Goal: Information Seeking & Learning: Learn about a topic

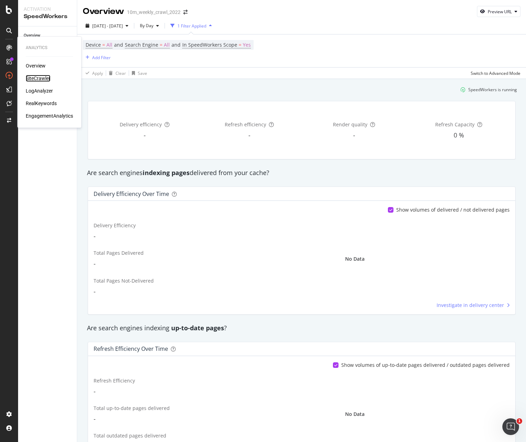
click at [34, 78] on div "SiteCrawler" at bounding box center [38, 78] width 25 height 7
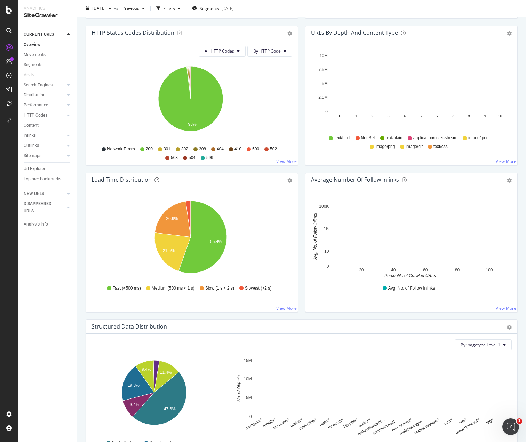
scroll to position [449, 0]
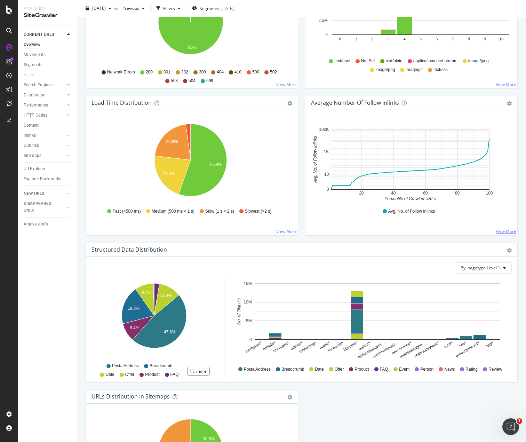
click at [496, 230] on link "View More" at bounding box center [506, 231] width 21 height 6
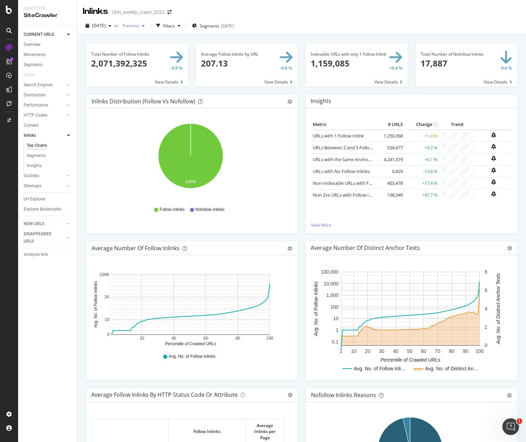
click at [139, 27] on span "Previous" at bounding box center [129, 26] width 19 height 6
click at [158, 61] on div "2025 Mar. 25th" at bounding box center [151, 61] width 35 height 6
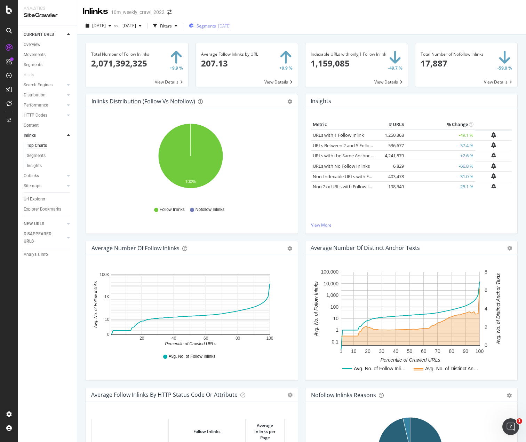
click at [216, 25] on span "Segments" at bounding box center [206, 26] width 19 height 6
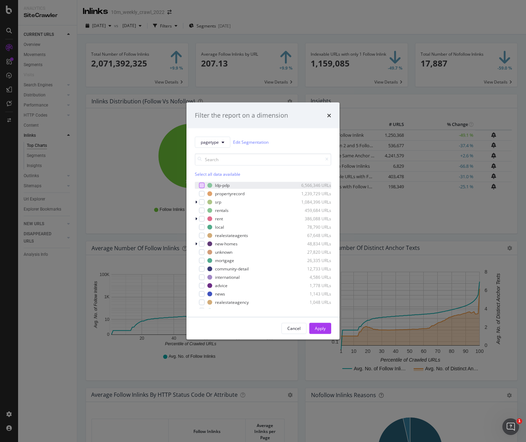
click at [202, 183] on div "modal" at bounding box center [202, 185] width 6 height 6
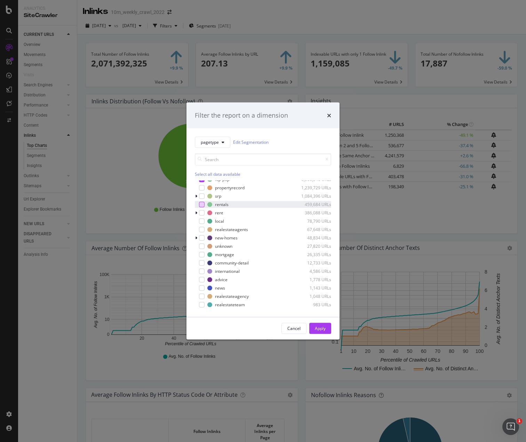
click at [202, 205] on div "modal" at bounding box center [202, 204] width 6 height 6
click at [321, 328] on div "Apply" at bounding box center [320, 328] width 11 height 6
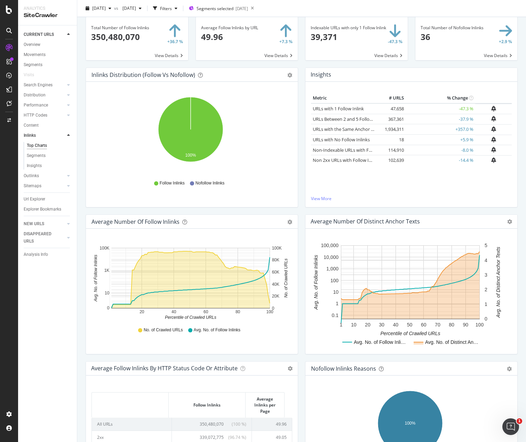
scroll to position [27, 0]
click at [291, 218] on div "Average Number of Follow Inlinks Chart (by Value) Table Export as CSV Add to Cu…" at bounding box center [192, 221] width 212 height 14
click at [290, 218] on div "Average Number of Follow Inlinks Chart (by Value) Table Export as CSV Add to Cu…" at bounding box center [192, 221] width 212 height 14
click at [287, 220] on icon "gear" at bounding box center [289, 221] width 5 height 5
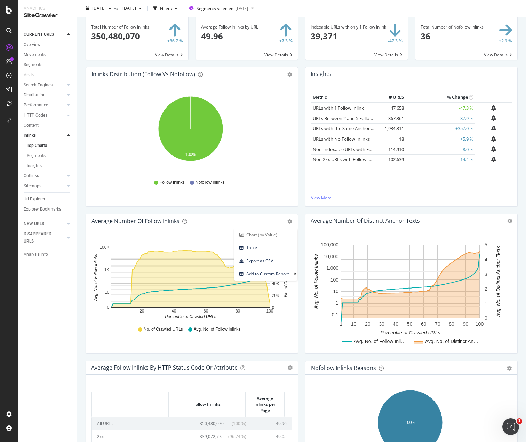
click at [257, 214] on div "Average Number of Follow Inlinks Chart (by Value) Table Export as CSV Add to Cu…" at bounding box center [192, 221] width 212 height 14
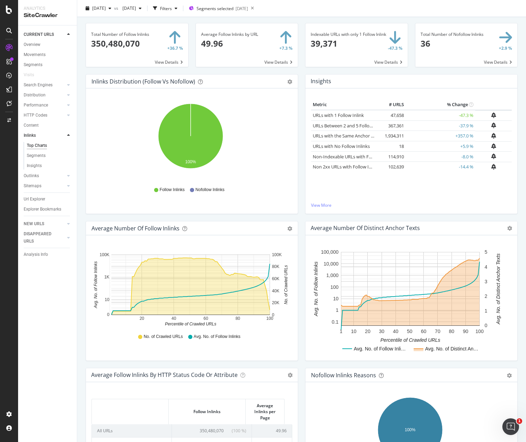
scroll to position [0, 0]
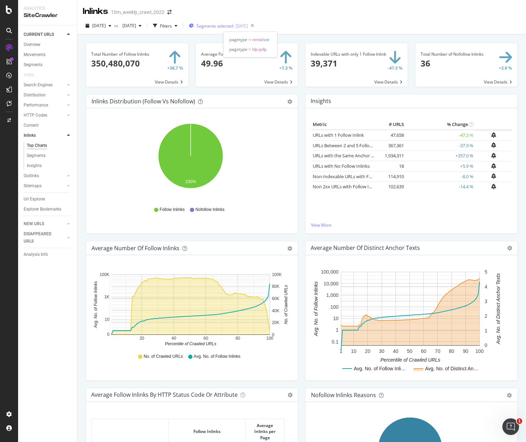
click at [233, 27] on span "Segments selected" at bounding box center [215, 26] width 37 height 6
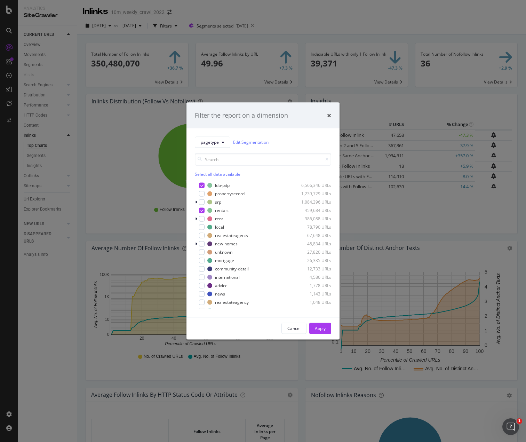
click at [81, 136] on div "Filter the report on a dimension pagetype Edit Segmentation Select all data ava…" at bounding box center [263, 221] width 526 height 442
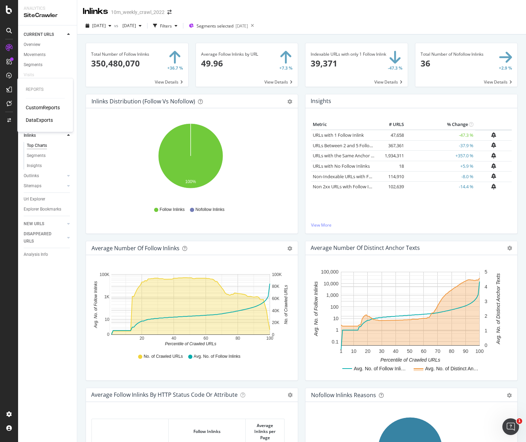
click at [30, 106] on div "CustomReports" at bounding box center [43, 107] width 34 height 7
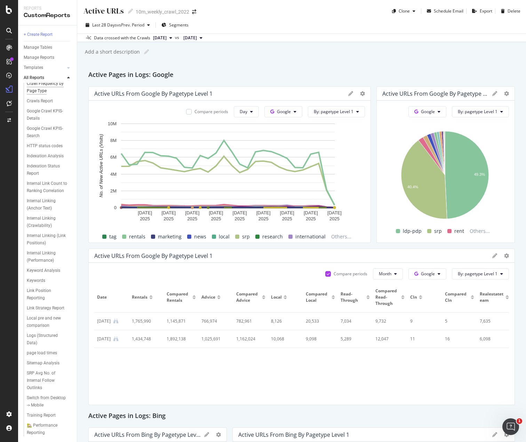
scroll to position [203, 0]
click at [46, 249] on div "Internal Linking (Performance)" at bounding box center [47, 256] width 40 height 15
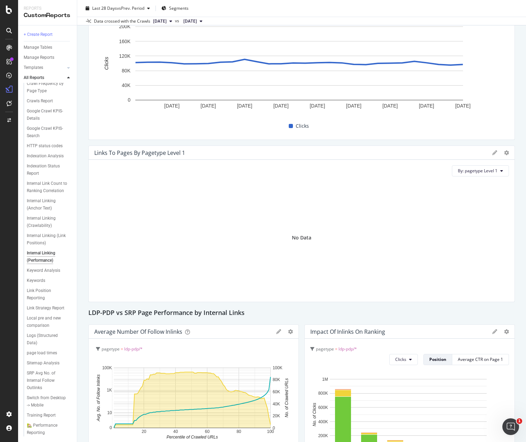
scroll to position [88, 0]
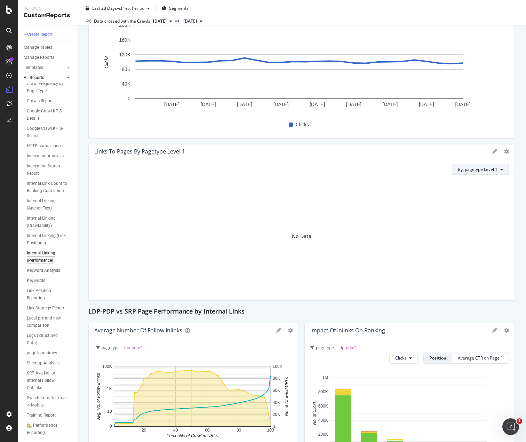
click at [465, 171] on span "By: pagetype Level 1" at bounding box center [478, 169] width 40 height 6
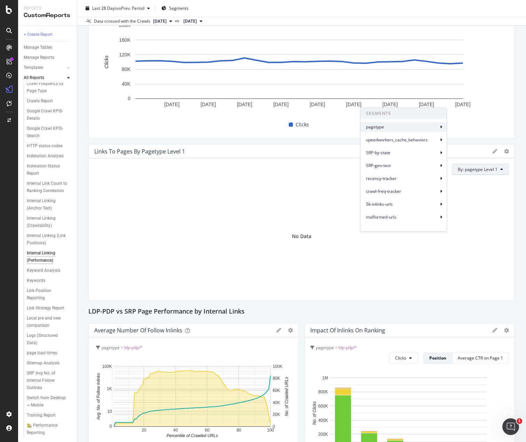
click at [417, 129] on span "pagetype" at bounding box center [402, 127] width 72 height 6
click at [464, 145] on span "pagetype Level 2" at bounding box center [469, 143] width 33 height 6
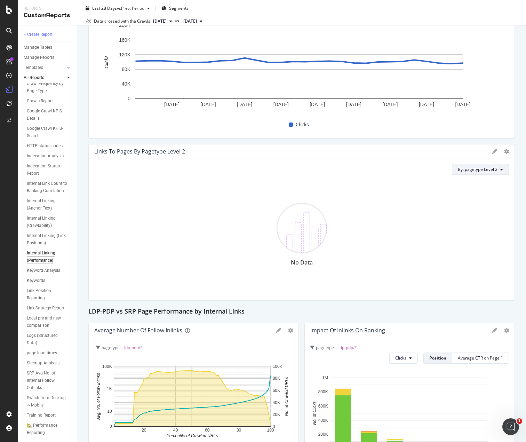
click at [469, 174] on button "By: pagetype Level 2" at bounding box center [480, 169] width 57 height 11
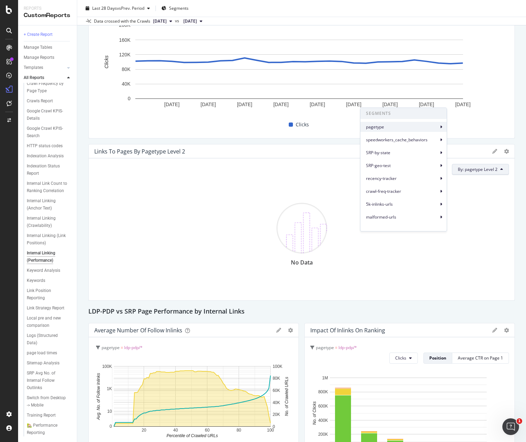
click at [418, 128] on span "pagetype" at bounding box center [402, 127] width 72 height 6
click at [462, 159] on div "pagetype Level 3" at bounding box center [469, 156] width 44 height 10
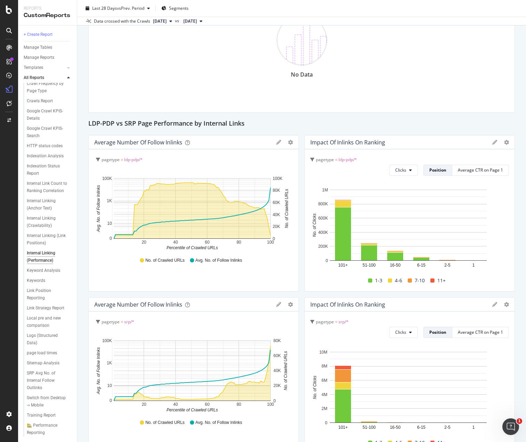
scroll to position [275, 0]
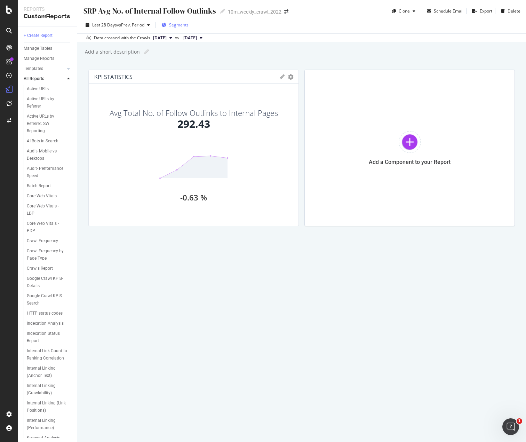
click at [184, 24] on span "Segments" at bounding box center [178, 25] width 19 height 6
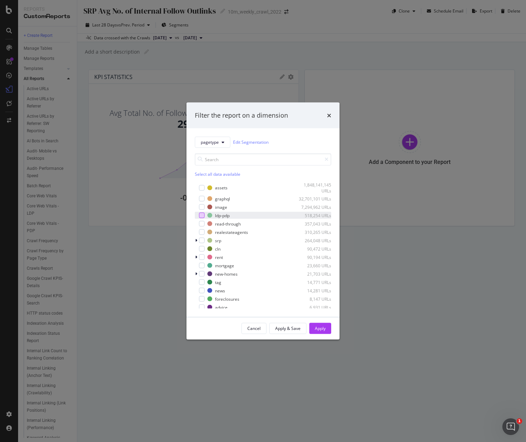
click at [202, 217] on div "modal" at bounding box center [202, 216] width 6 height 6
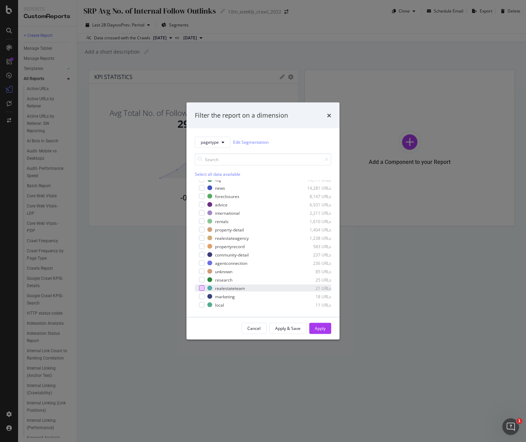
scroll to position [94, 0]
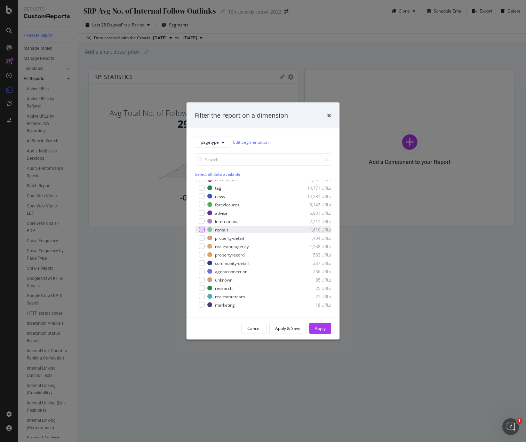
click at [202, 231] on div "modal" at bounding box center [202, 230] width 6 height 6
click at [315, 329] on div "Apply" at bounding box center [320, 328] width 11 height 6
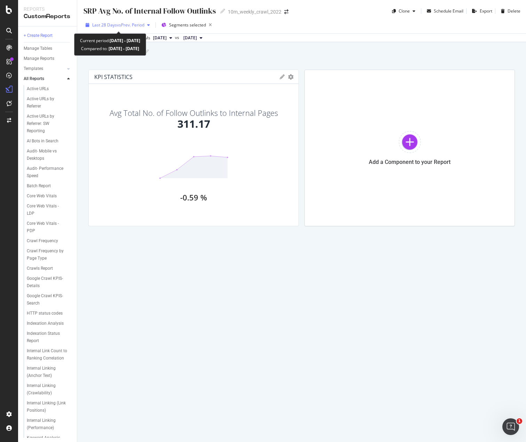
click at [117, 26] on span "vs Prev. Period" at bounding box center [130, 25] width 27 height 6
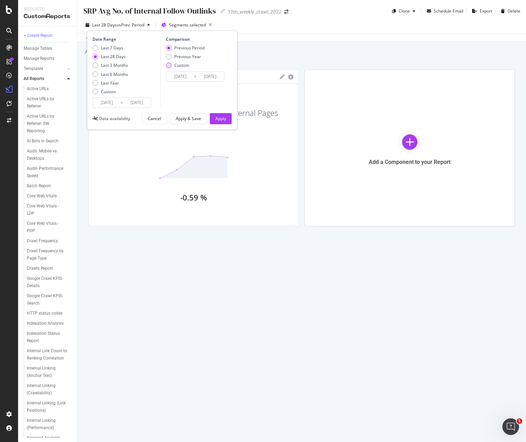
click at [170, 66] on div "Custom" at bounding box center [169, 66] width 6 height 6
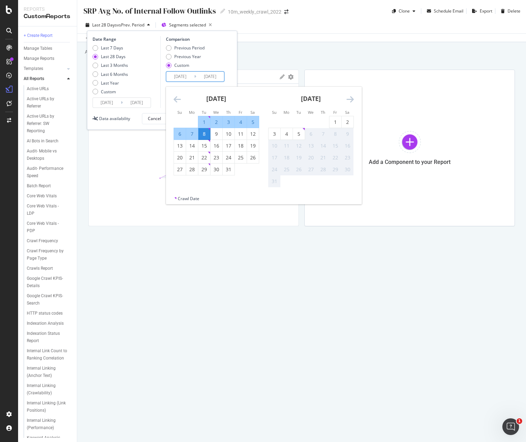
click at [179, 79] on input "2025/06/11" at bounding box center [180, 77] width 28 height 10
click at [176, 98] on icon "Move backward to switch to the previous month." at bounding box center [177, 99] width 7 height 8
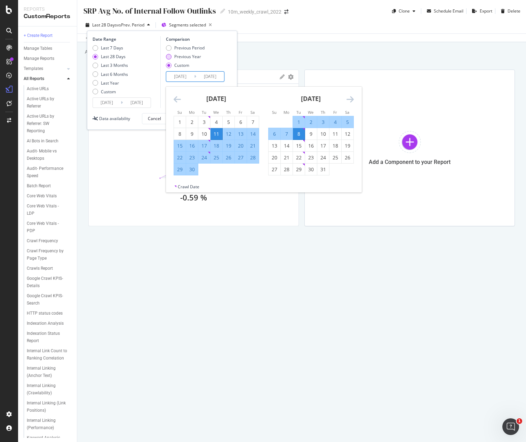
click at [169, 57] on div "Previous Year" at bounding box center [169, 57] width 6 height 6
type input "2024/07/10"
type input "2024/08/06"
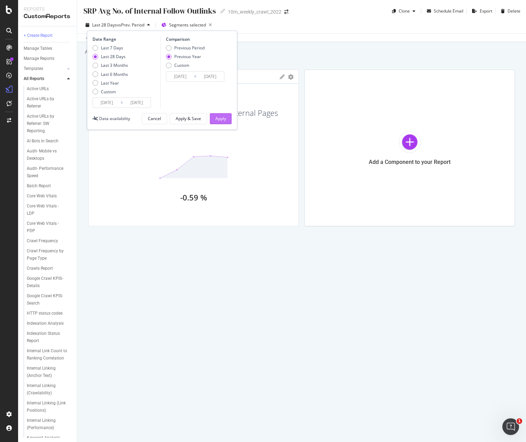
click at [219, 118] on div "Apply" at bounding box center [220, 118] width 11 height 6
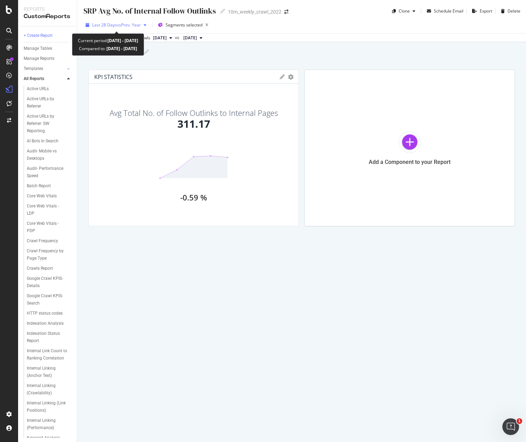
click at [125, 26] on span "vs Prev. Year" at bounding box center [129, 25] width 24 height 6
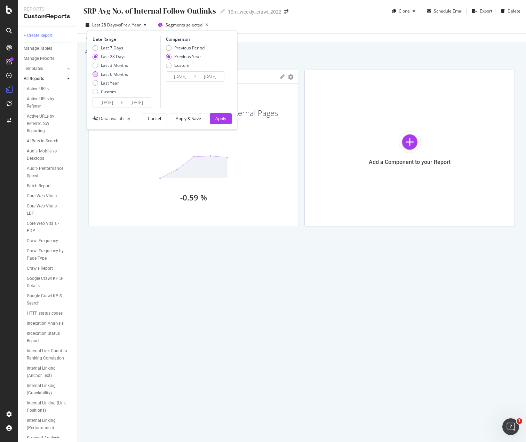
click at [96, 76] on div "Last 6 Months" at bounding box center [96, 74] width 6 height 6
type input "2025/02/06"
click at [171, 49] on div "Previous Period" at bounding box center [185, 48] width 39 height 6
type input "2024/08/08"
type input "2025/02/05"
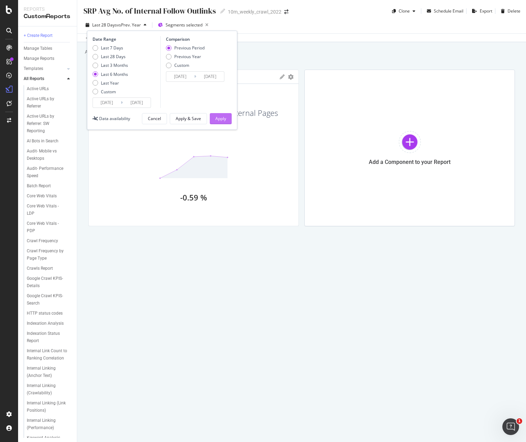
click at [223, 119] on div "Apply" at bounding box center [220, 118] width 11 height 6
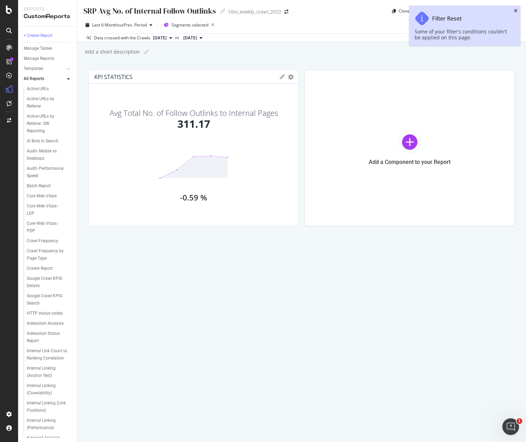
click at [514, 10] on icon "close toast" at bounding box center [516, 10] width 4 height 5
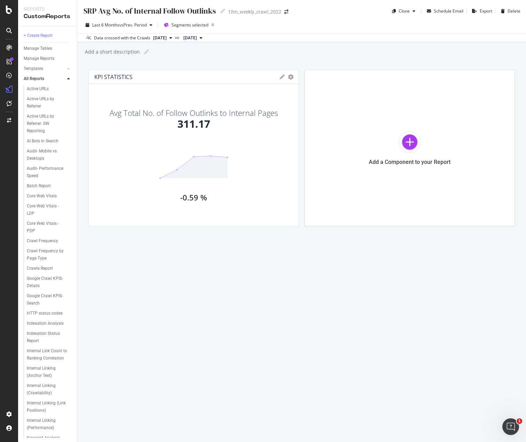
click at [282, 78] on icon at bounding box center [282, 76] width 5 height 5
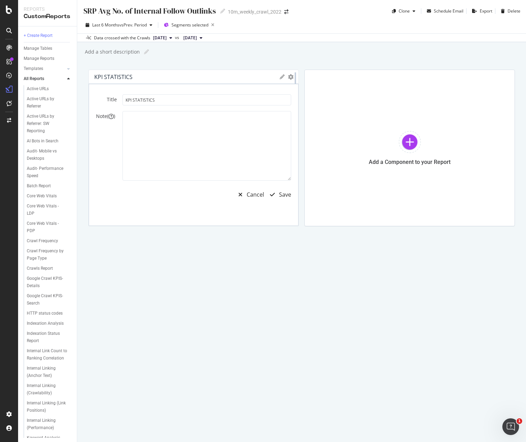
click at [292, 78] on div at bounding box center [295, 148] width 7 height 157
click at [290, 78] on icon "gear" at bounding box center [291, 77] width 6 height 6
click at [210, 206] on div "Title KPI STATISTICS Note ( ) Cancel Save" at bounding box center [194, 155] width 210 height 142
click at [292, 82] on div at bounding box center [295, 148] width 7 height 157
click at [290, 79] on icon "gear" at bounding box center [291, 77] width 6 height 6
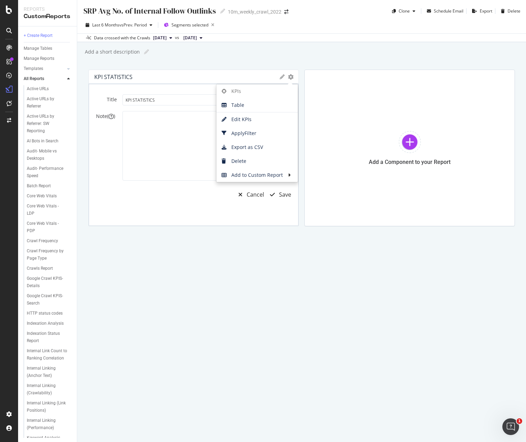
click at [216, 61] on div "SRP Avg No. of Internal Follow Outlinks SRP Avg No. of Internal Follow Outlinks…" at bounding box center [301, 221] width 449 height 442
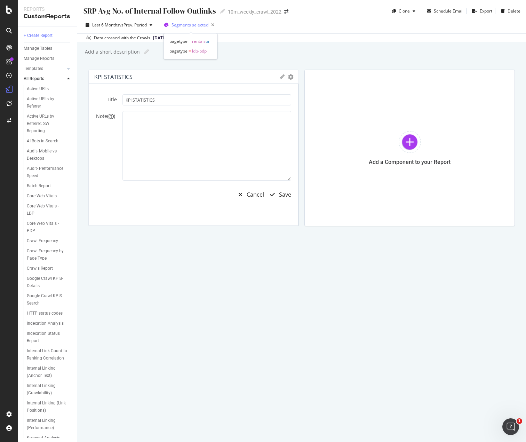
click at [185, 27] on span "Segments selected" at bounding box center [189, 25] width 37 height 6
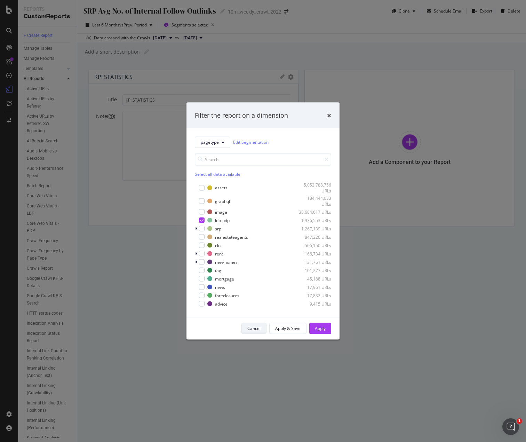
click at [251, 330] on div "Cancel" at bounding box center [253, 328] width 13 height 6
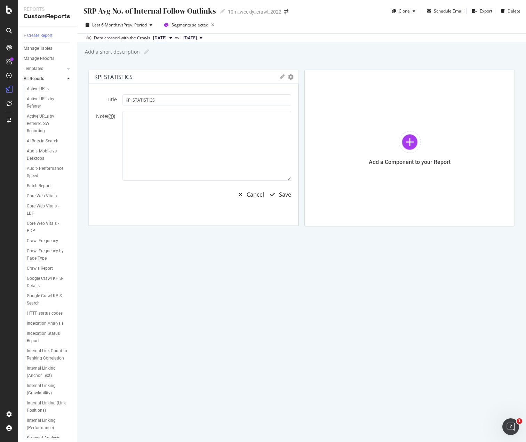
click at [291, 79] on div "KPI STATISTICS KPIs Table Edit KPIs Apply Filter Export as CSV Delete Add to Cu…" at bounding box center [194, 77] width 210 height 14
click at [249, 194] on div "Cancel" at bounding box center [255, 195] width 17 height 8
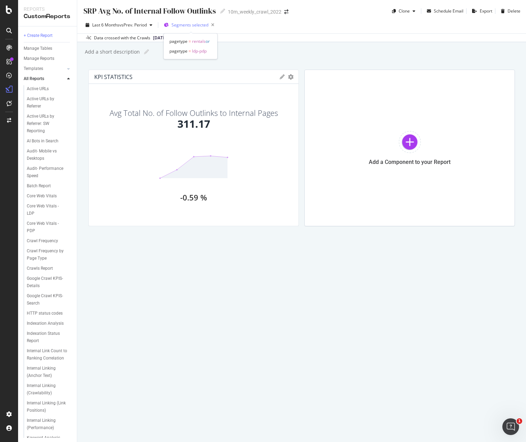
click at [189, 26] on span "Segments selected" at bounding box center [189, 25] width 37 height 6
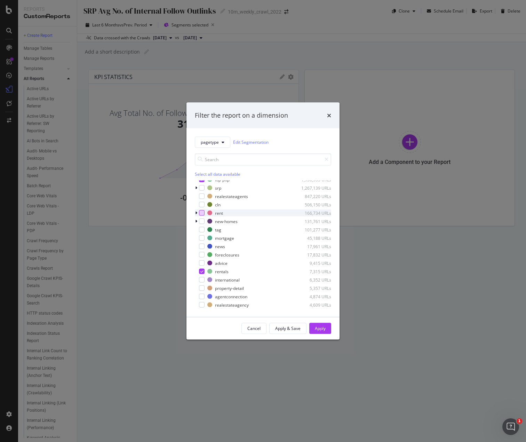
scroll to position [42, 0]
click at [203, 270] on div "modal" at bounding box center [202, 270] width 6 height 6
click at [324, 328] on div "Apply" at bounding box center [320, 328] width 11 height 6
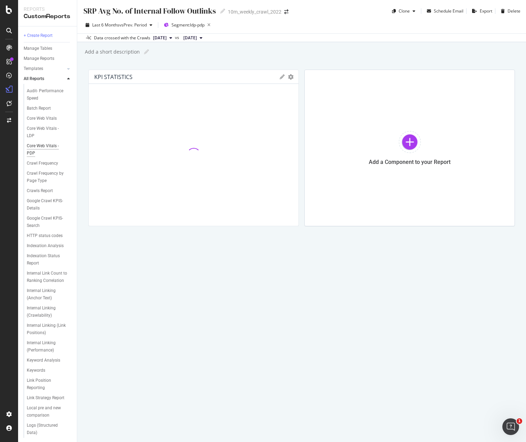
scroll to position [204, 0]
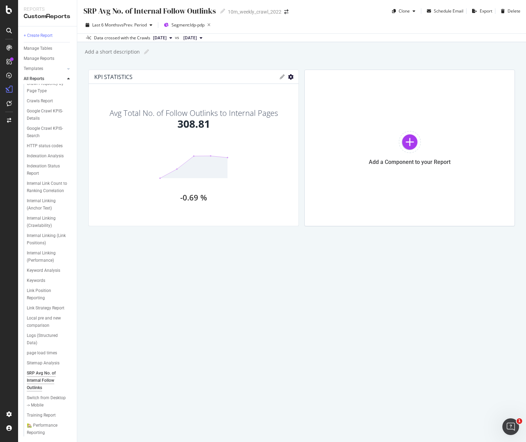
click at [291, 79] on icon "gear" at bounding box center [291, 77] width 6 height 6
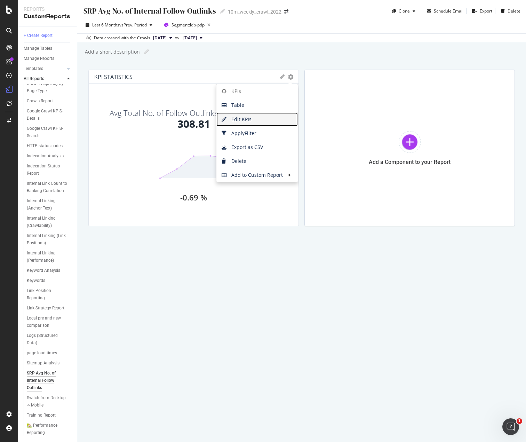
click at [266, 121] on span "Edit KPIs" at bounding box center [256, 119] width 81 height 10
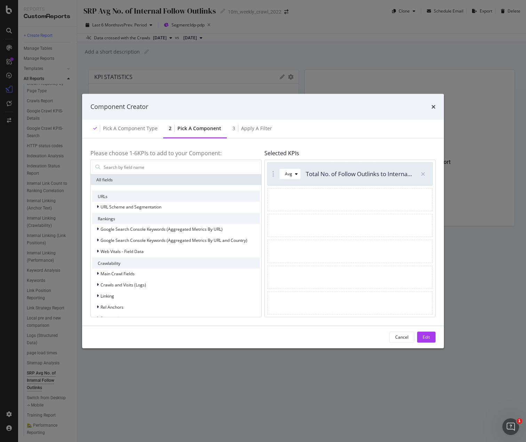
click at [341, 179] on div "Avg Total No. of Follow Outlinks to Internal Pages" at bounding box center [339, 173] width 145 height 23
click at [296, 174] on icon "modal" at bounding box center [296, 174] width 3 height 4
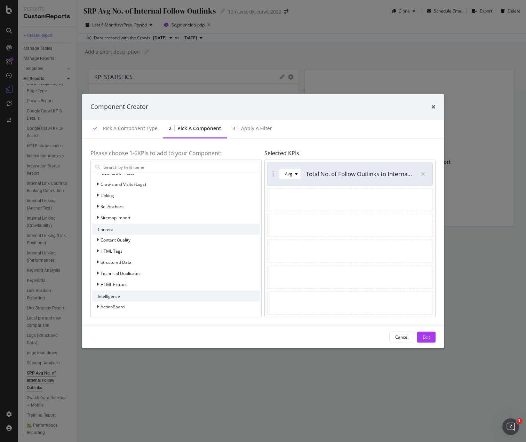
scroll to position [0, 0]
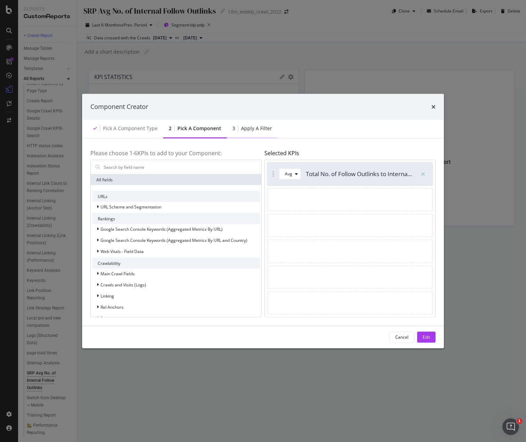
click at [250, 131] on div "Apply a Filter" at bounding box center [256, 128] width 31 height 7
click at [242, 125] on div "Apply a Filter" at bounding box center [256, 128] width 31 height 7
click at [423, 336] on div "Edit" at bounding box center [426, 337] width 7 height 6
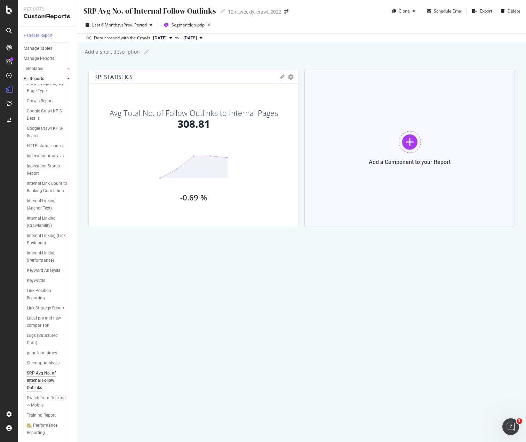
click at [381, 137] on div "Add a Component to your Report" at bounding box center [409, 148] width 210 height 157
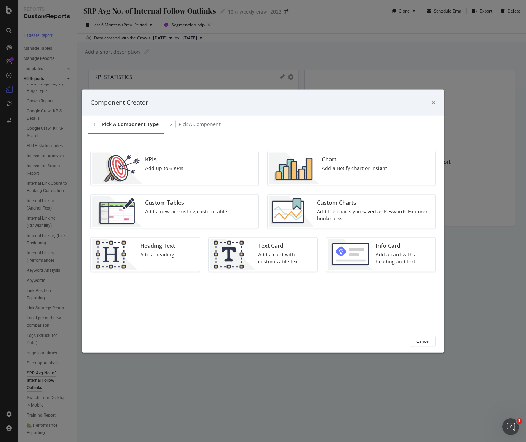
click at [433, 102] on icon "times" at bounding box center [433, 102] width 4 height 6
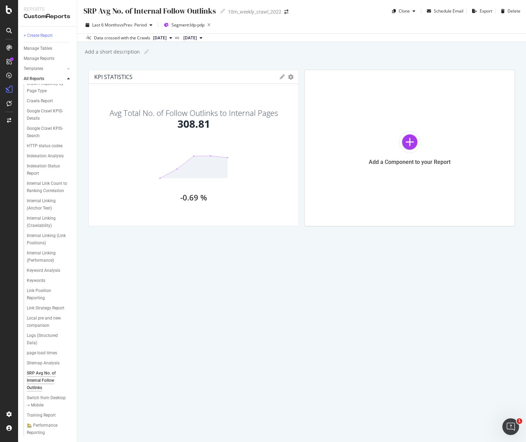
click at [279, 78] on div "KPI STATISTICS KPIs Table Edit KPIs Apply Filter Export as CSV Delete Add to Cu…" at bounding box center [194, 77] width 210 height 14
click at [281, 79] on icon at bounding box center [282, 76] width 5 height 5
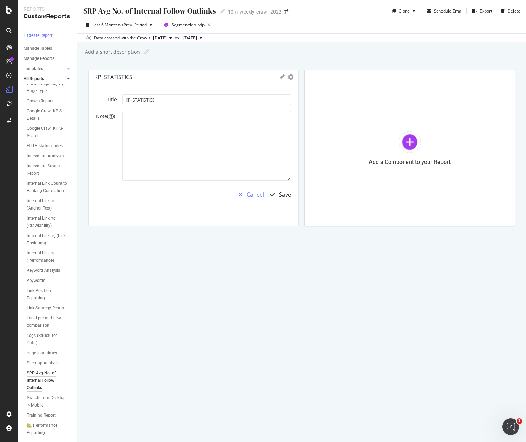
click at [253, 194] on div "Cancel" at bounding box center [255, 195] width 17 height 8
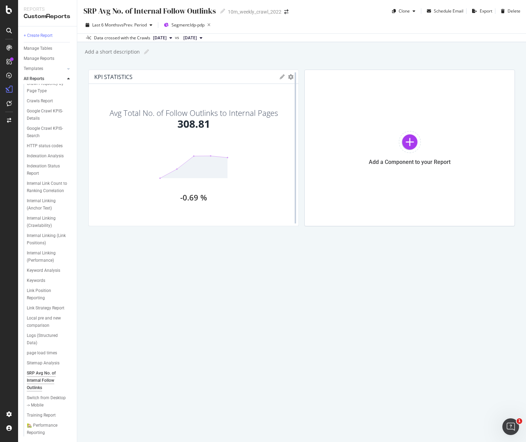
click at [292, 74] on div at bounding box center [295, 148] width 7 height 157
click at [289, 78] on icon "gear" at bounding box center [291, 77] width 6 height 6
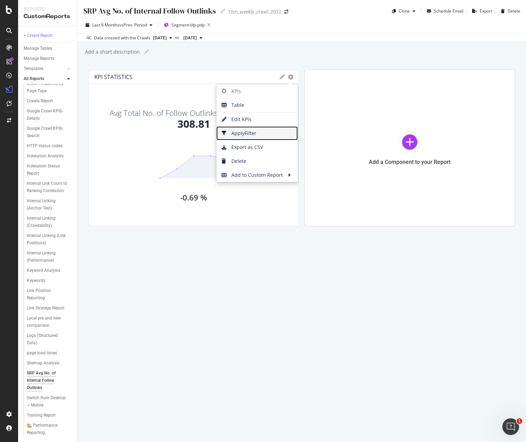
click at [265, 136] on span "Apply Filter" at bounding box center [256, 133] width 81 height 10
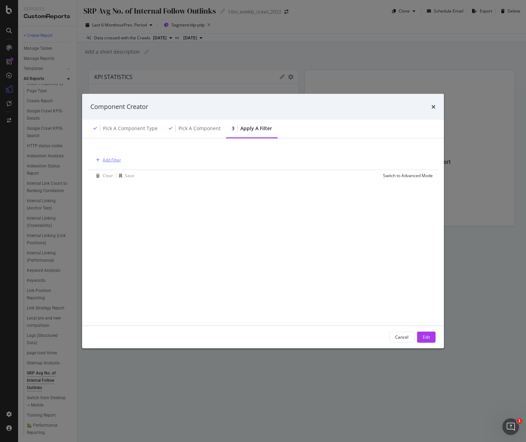
click at [117, 160] on div "Add Filter" at bounding box center [112, 160] width 18 height 6
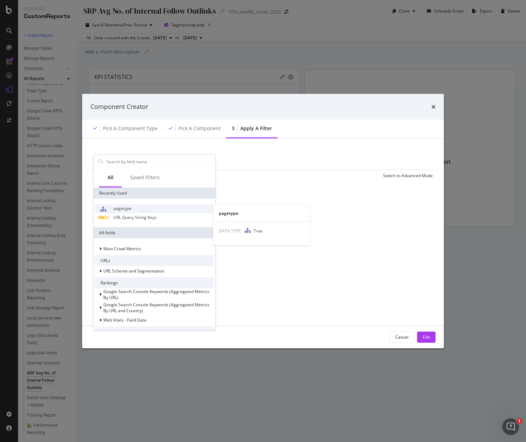
click at [128, 208] on span "pagetype" at bounding box center [122, 208] width 18 height 6
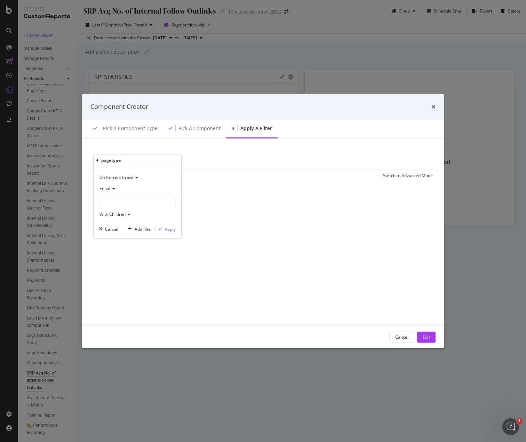
click at [126, 200] on div "modal" at bounding box center [137, 201] width 76 height 11
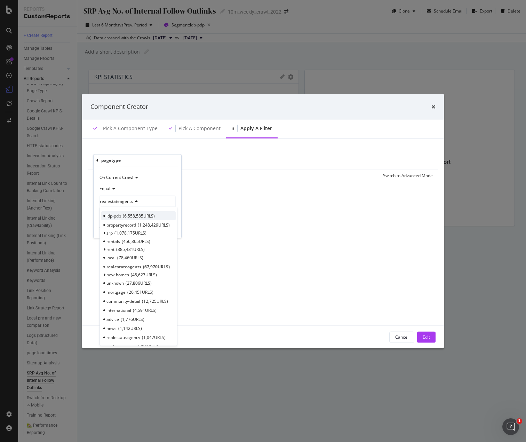
click at [127, 217] on span "6,558,585 URLS" at bounding box center [139, 216] width 32 height 6
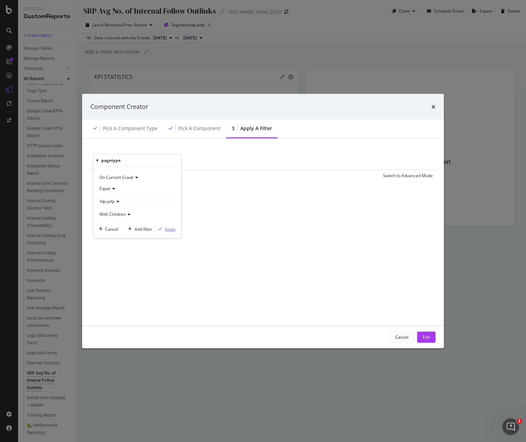
click at [174, 229] on div "Apply" at bounding box center [170, 229] width 11 height 6
click at [423, 337] on div "Edit" at bounding box center [426, 337] width 7 height 6
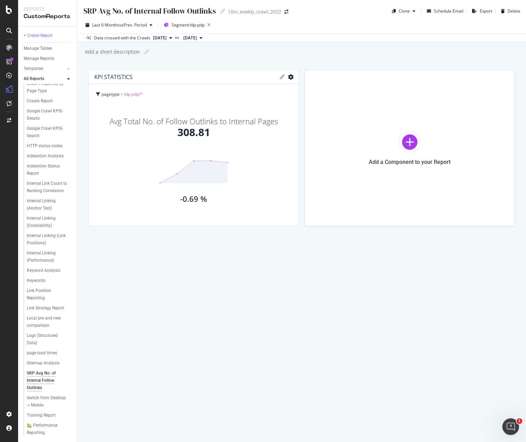
click at [290, 78] on icon "gear" at bounding box center [291, 77] width 6 height 6
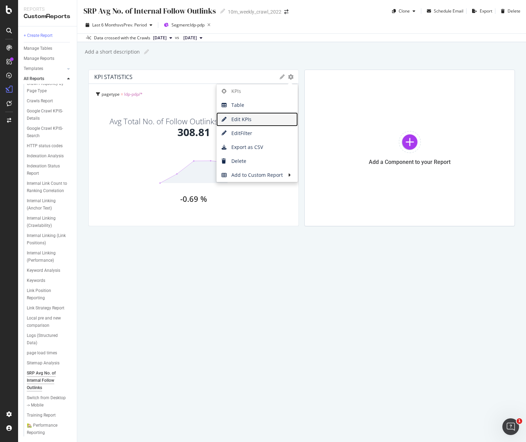
click at [259, 122] on span "Edit KPIs" at bounding box center [256, 119] width 81 height 10
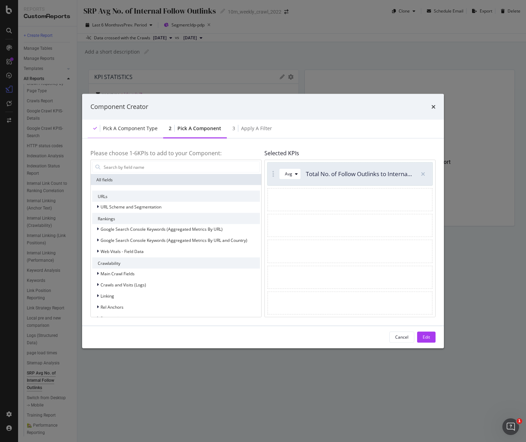
click at [127, 127] on div "Pick a Component type" at bounding box center [130, 128] width 55 height 7
click at [244, 129] on div "Apply a Filter" at bounding box center [256, 128] width 31 height 7
click at [425, 340] on div "Edit" at bounding box center [426, 337] width 7 height 10
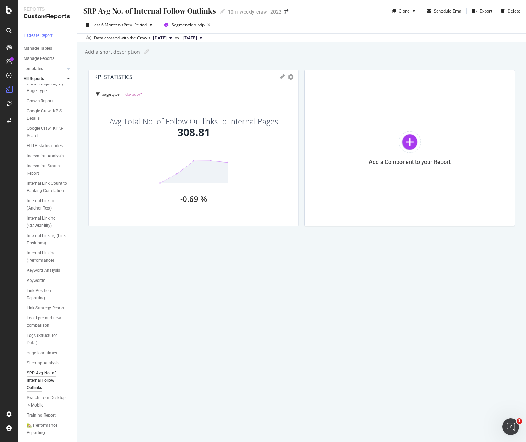
click at [291, 80] on div "KPI STATISTICS KPIs Table Edit KPIs Edit Filter Export as CSV Delete Add to Cus…" at bounding box center [194, 77] width 210 height 14
click at [291, 79] on icon "gear" at bounding box center [291, 77] width 6 height 6
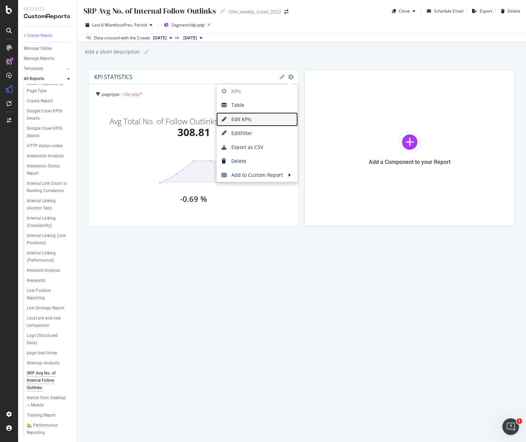
click at [264, 125] on link "Edit KPIs" at bounding box center [256, 119] width 81 height 14
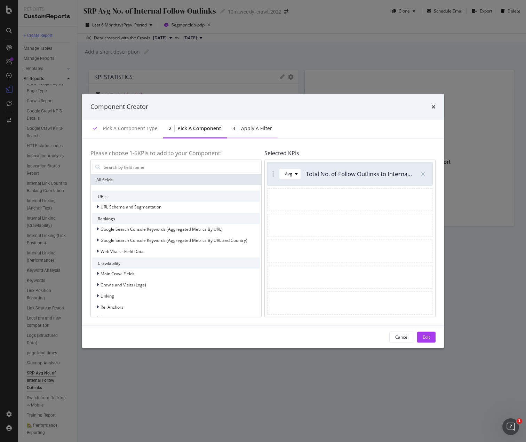
click at [253, 137] on div "3 Apply a Filter" at bounding box center [252, 128] width 51 height 19
click at [391, 340] on button "Cancel" at bounding box center [401, 336] width 25 height 11
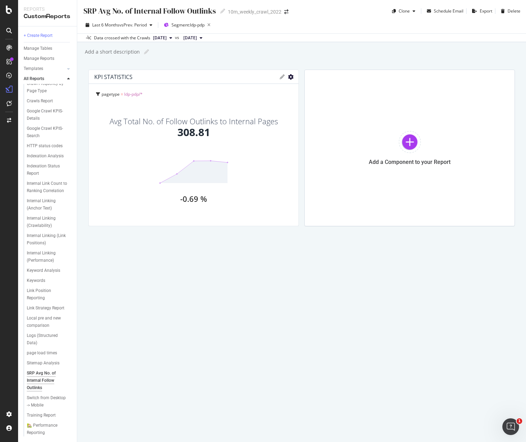
click at [290, 78] on icon "gear" at bounding box center [291, 77] width 6 height 6
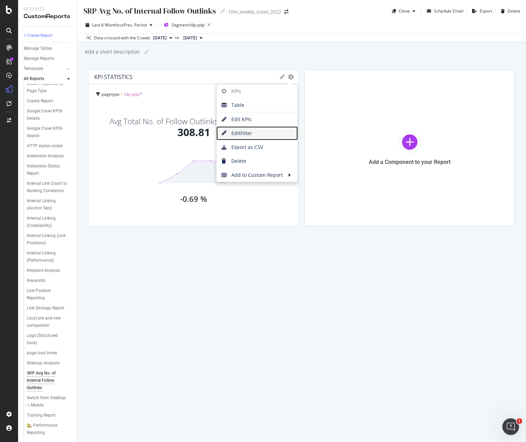
click at [263, 128] on span "Edit Filter" at bounding box center [256, 133] width 81 height 10
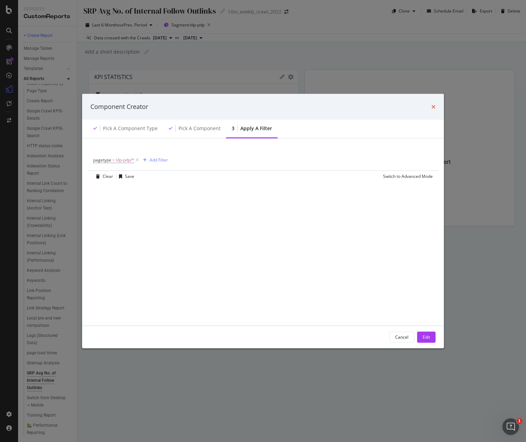
click at [432, 107] on icon "times" at bounding box center [433, 107] width 4 height 6
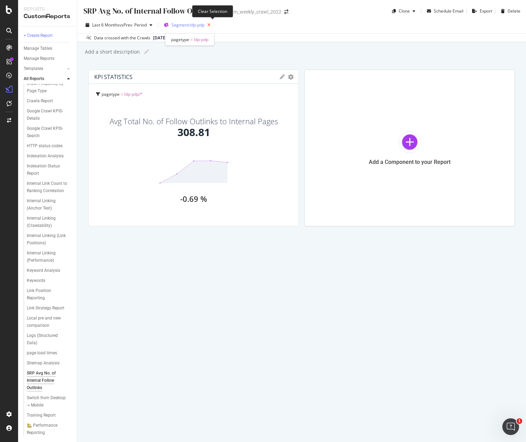
click at [213, 25] on icon "button" at bounding box center [209, 25] width 9 height 10
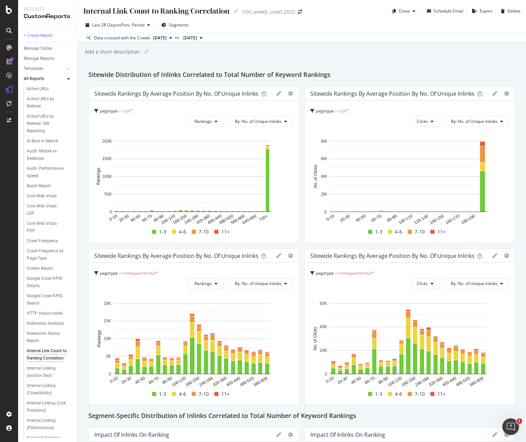
click at [126, 111] on span "srp/*" at bounding box center [127, 111] width 10 height 6
click at [122, 128] on span "srp/*" at bounding box center [124, 127] width 9 height 5
click at [104, 109] on span "pagetype" at bounding box center [109, 111] width 18 height 6
click at [95, 113] on icon at bounding box center [96, 111] width 4 height 4
click at [276, 95] on icon at bounding box center [278, 93] width 5 height 5
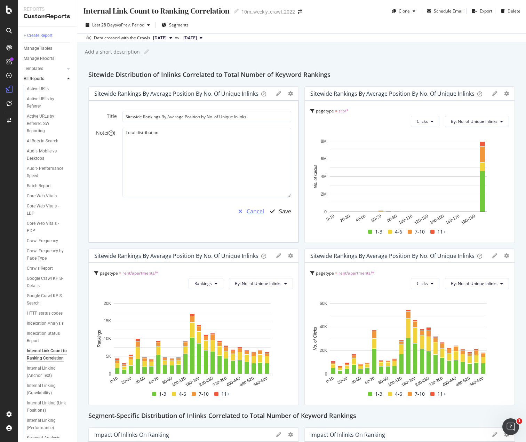
click div "Cancel"
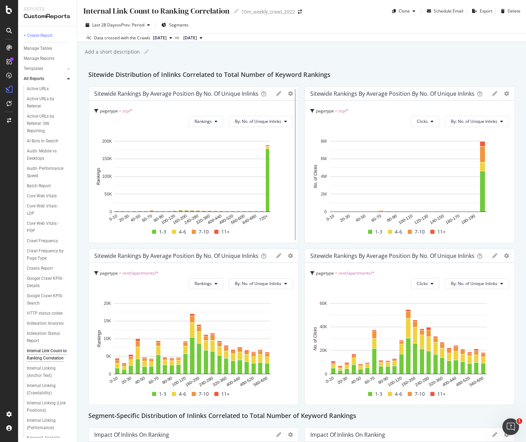
click div
click icon
click span "Edit Filter"
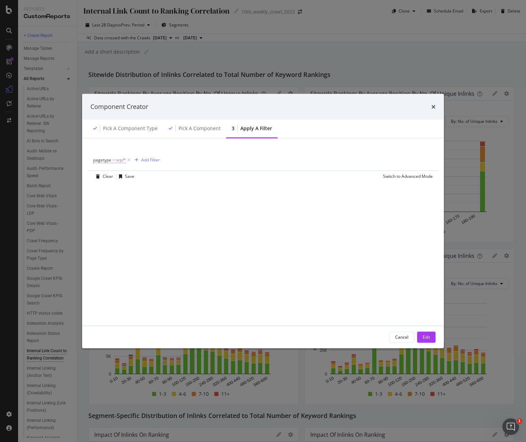
click span "srp/*"
click div "modal"
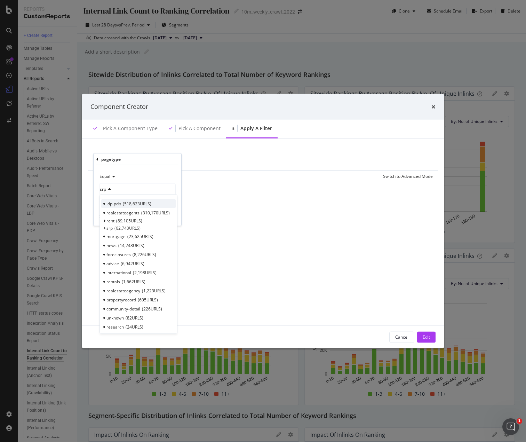
click span "ldp-pdp"
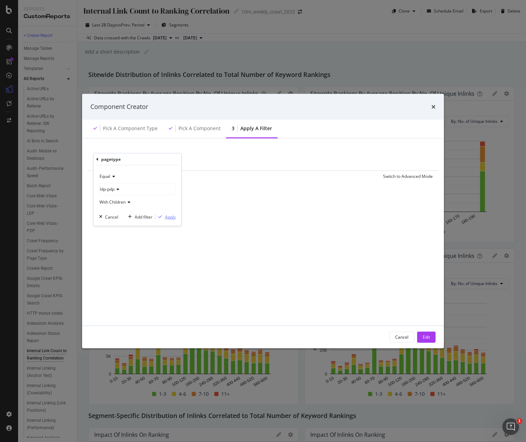
click div "Apply"
click div "Edit"
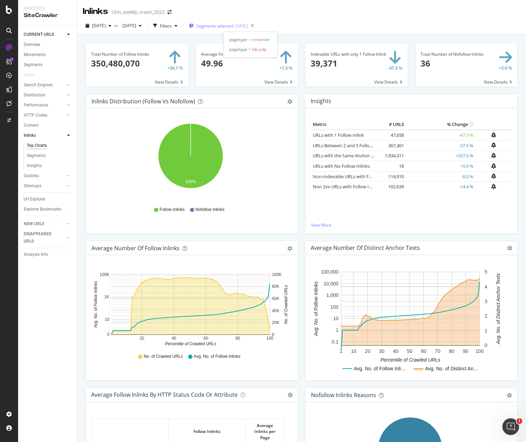
click at [233, 27] on span "Segments selected" at bounding box center [215, 26] width 37 height 6
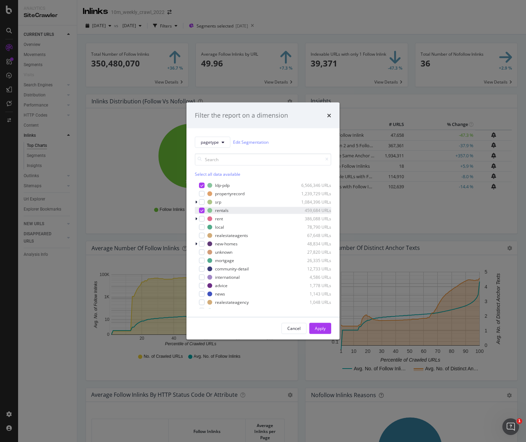
click at [203, 210] on icon "modal" at bounding box center [201, 209] width 3 height 3
click at [321, 330] on div "Apply" at bounding box center [320, 328] width 11 height 6
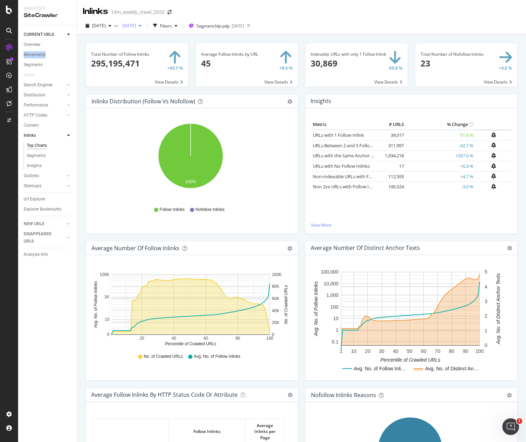
click at [136, 25] on span "[DATE]" at bounding box center [128, 26] width 16 height 6
click at [94, 91] on div "Total Number of Follow Inlinks 295,195,471 +43.7 % View Details" at bounding box center [137, 68] width 110 height 51
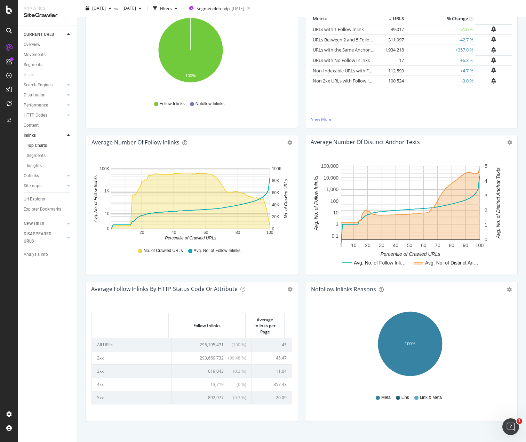
scroll to position [0, 0]
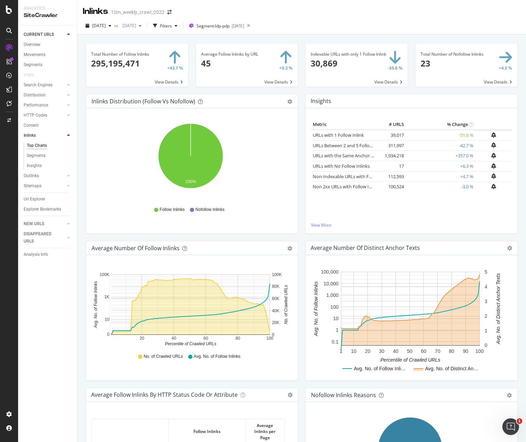
click at [144, 29] on div "2025 Mar. 25th" at bounding box center [132, 26] width 25 height 10
click at [158, 80] on div "2025 Jan. 28th" at bounding box center [151, 77] width 35 height 6
click at [136, 28] on span "2025 Jan. 28th" at bounding box center [128, 26] width 16 height 6
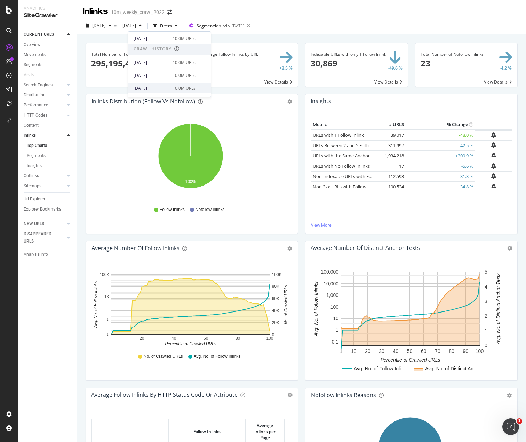
click at [158, 87] on div "2025 Mar. 25th" at bounding box center [151, 88] width 35 height 6
click at [230, 28] on span "Segment: ldp-pdp" at bounding box center [213, 26] width 33 height 6
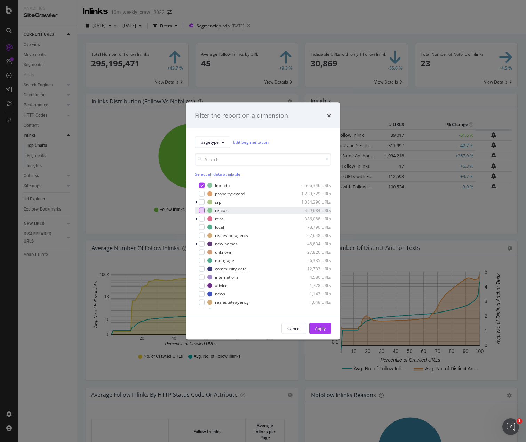
click at [202, 211] on div "modal" at bounding box center [202, 210] width 6 height 6
click at [202, 185] on icon "modal" at bounding box center [201, 184] width 3 height 3
click at [321, 327] on div "Apply" at bounding box center [320, 328] width 11 height 6
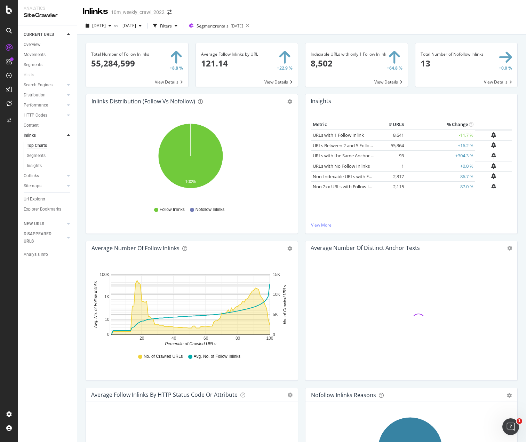
click at [346, 27] on div "2025 Aug. 5th vs 2025 Mar. 25th Filters Segment: rentals 2025-08-05" at bounding box center [301, 27] width 449 height 14
click at [136, 28] on span "2025 Mar. 25th" at bounding box center [128, 26] width 16 height 6
click at [163, 87] on div "2025 Jan. 28th" at bounding box center [151, 85] width 35 height 6
click at [42, 157] on div "Segments" at bounding box center [36, 155] width 19 height 7
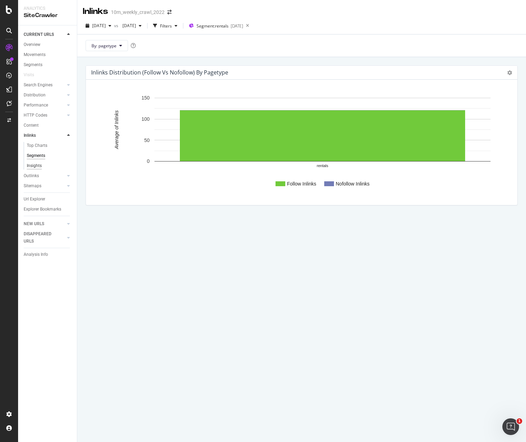
click at [37, 166] on div "Insights" at bounding box center [34, 165] width 15 height 7
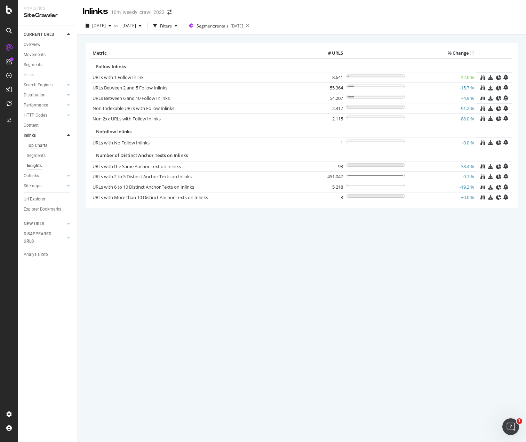
click at [43, 146] on div "Top Charts" at bounding box center [37, 145] width 21 height 7
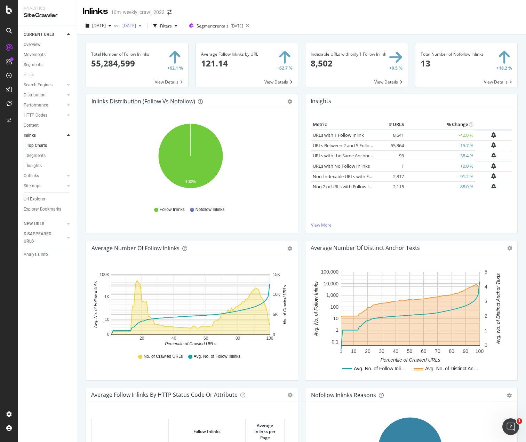
click at [136, 27] on span "2025 Jan. 28th" at bounding box center [128, 26] width 16 height 6
click at [155, 65] on div "2025 Jul. 29th" at bounding box center [151, 64] width 35 height 6
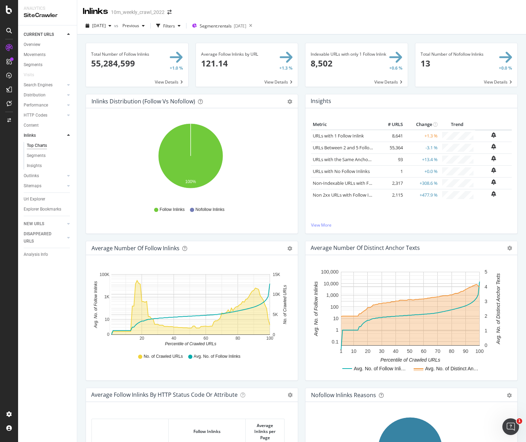
click at [82, 287] on div "Average Number of Follow Inlinks Chart (by Value) Table Export as CSV Add to Cu…" at bounding box center [191, 314] width 219 height 147
click at [223, 26] on span "Segment: rentals" at bounding box center [216, 26] width 32 height 6
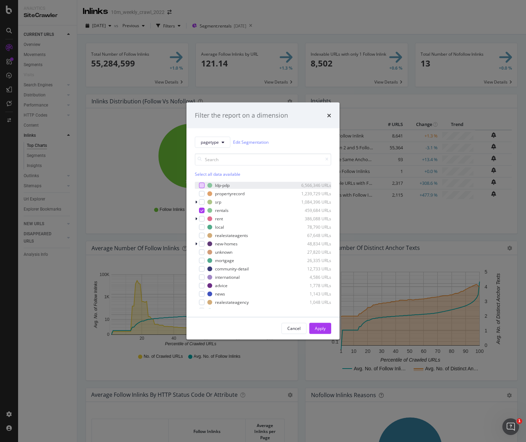
click at [202, 187] on div "modal" at bounding box center [202, 185] width 6 height 6
click at [202, 211] on icon "modal" at bounding box center [201, 209] width 3 height 3
click at [317, 327] on div "Apply" at bounding box center [320, 328] width 11 height 6
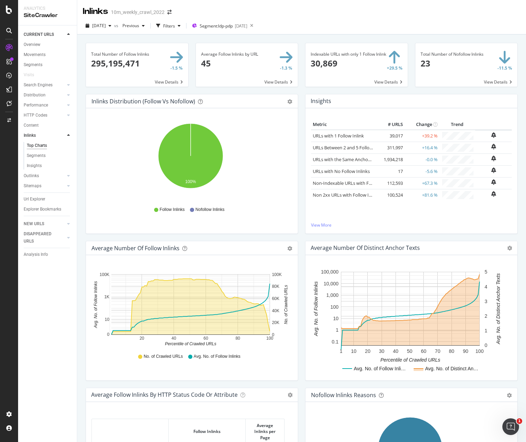
click at [82, 251] on div "Average Number of Follow Inlinks Chart (by Value) Table Export as CSV Add to Cu…" at bounding box center [191, 314] width 219 height 147
drag, startPoint x: 91, startPoint y: 248, endPoint x: 179, endPoint y: 249, distance: 88.0
click at [179, 249] on div "Average Number of Follow Inlinks" at bounding box center [135, 248] width 88 height 7
copy div "Average Number of Follow Inlinks"
click at [381, 14] on div "Inlinks 10m_weekly_crawl_2022" at bounding box center [301, 8] width 449 height 17
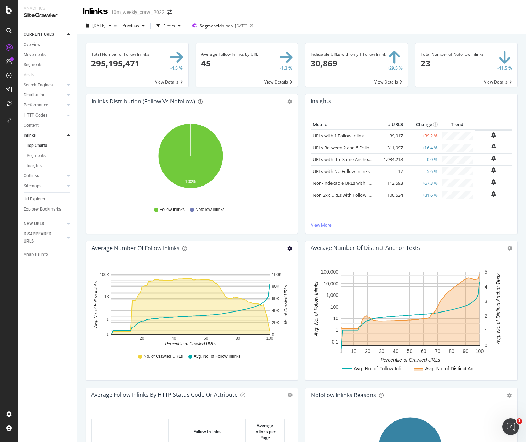
click at [287, 247] on icon "gear" at bounding box center [289, 248] width 5 height 5
click at [220, 248] on div "Average Number of Follow Inlinks" at bounding box center [183, 248] width 185 height 7
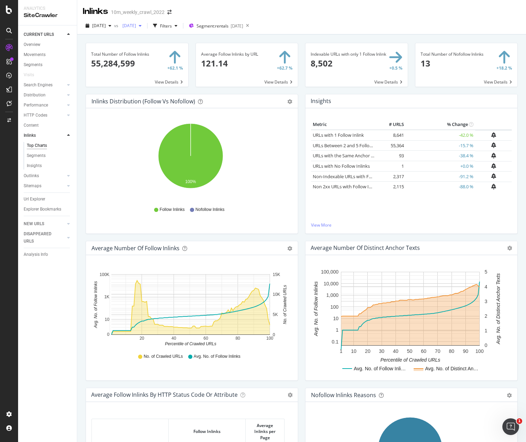
click at [136, 28] on span "[DATE]" at bounding box center [128, 26] width 16 height 6
click at [161, 67] on div "2025 Mar. 25th" at bounding box center [151, 70] width 35 height 6
click at [106, 27] on span "[DATE]" at bounding box center [99, 26] width 14 height 6
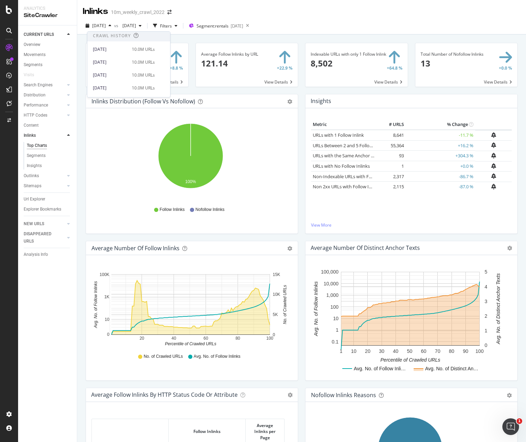
click at [120, 72] on div "2025 Mar. 25th" at bounding box center [110, 75] width 35 height 6
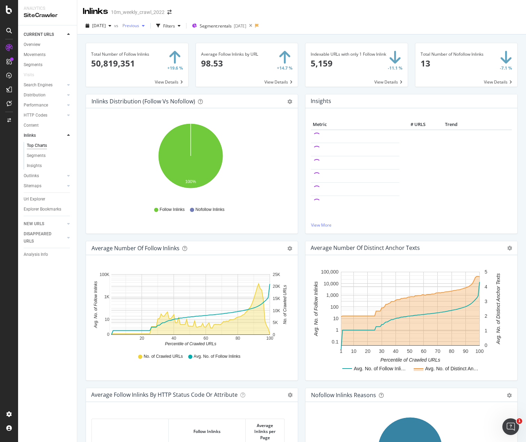
click at [139, 27] on span "Previous" at bounding box center [129, 26] width 19 height 6
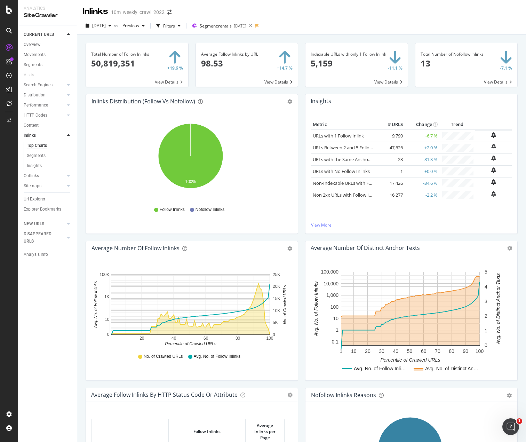
click at [317, 2] on div "Inlinks 10m_weekly_crawl_2022" at bounding box center [301, 8] width 449 height 17
click at [231, 25] on span "Segment: rentals" at bounding box center [216, 26] width 32 height 6
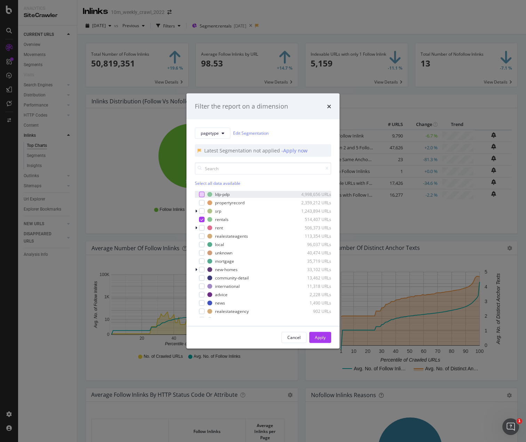
click at [202, 194] on div "modal" at bounding box center [202, 194] width 6 height 6
click at [202, 222] on div "rentals 514,407 URLs" at bounding box center [263, 219] width 136 height 7
click at [322, 334] on div "Apply" at bounding box center [320, 337] width 11 height 6
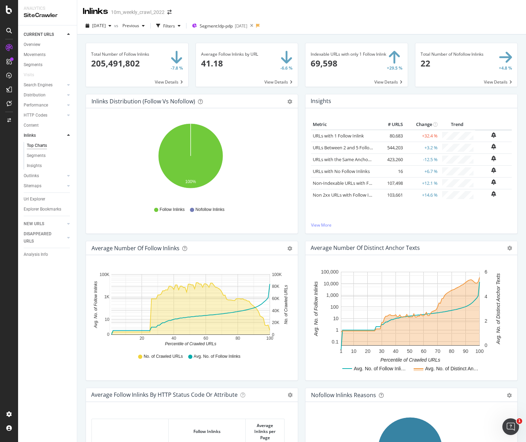
click at [82, 281] on div "Average Number of Follow Inlinks Chart (by Value) Table Export as CSV Add to Cu…" at bounding box center [191, 314] width 219 height 147
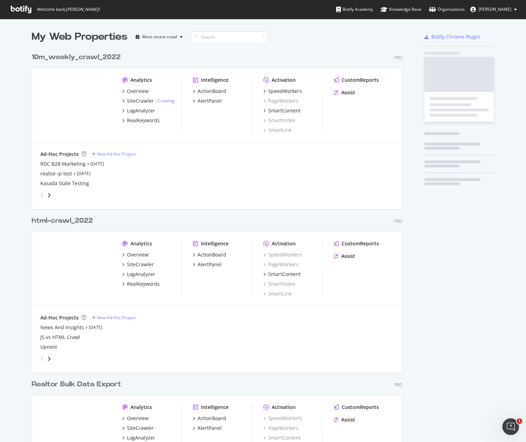
scroll to position [444, 371]
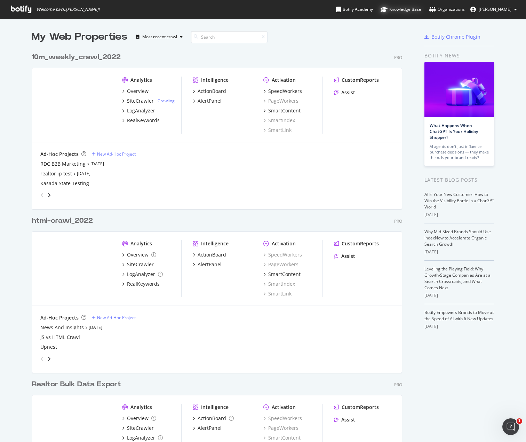
click at [386, 12] on div "Knowledge Base" at bounding box center [401, 9] width 41 height 7
